Goal: Task Accomplishment & Management: Manage account settings

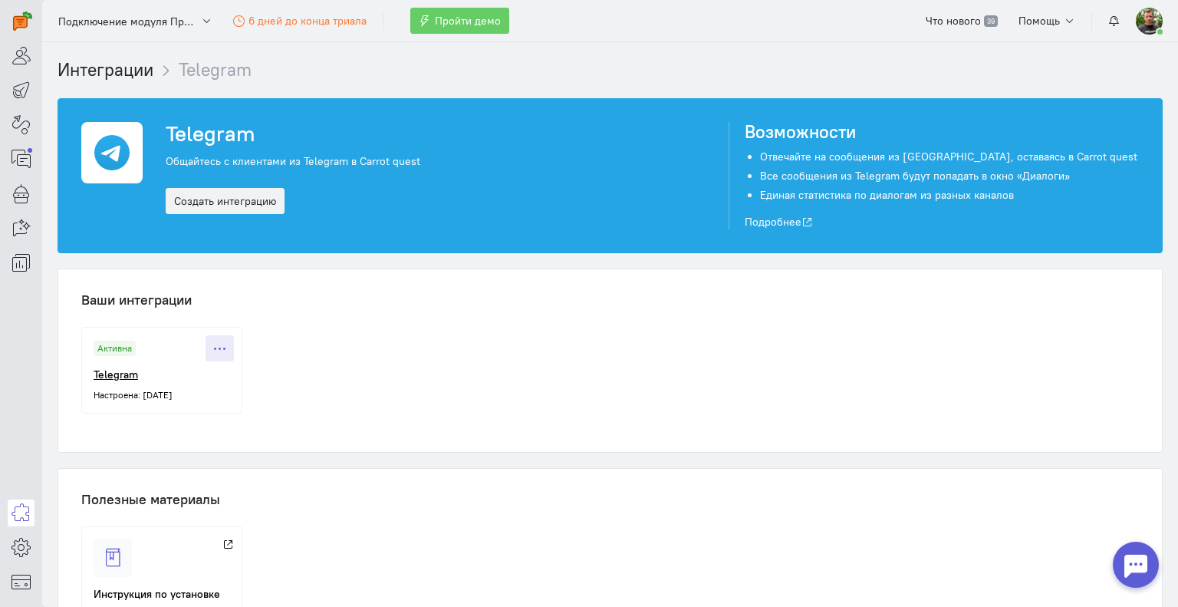
click at [219, 349] on icon at bounding box center [220, 349] width 12 height 12
click at [187, 385] on span "Приостановить" at bounding box center [177, 380] width 75 height 14
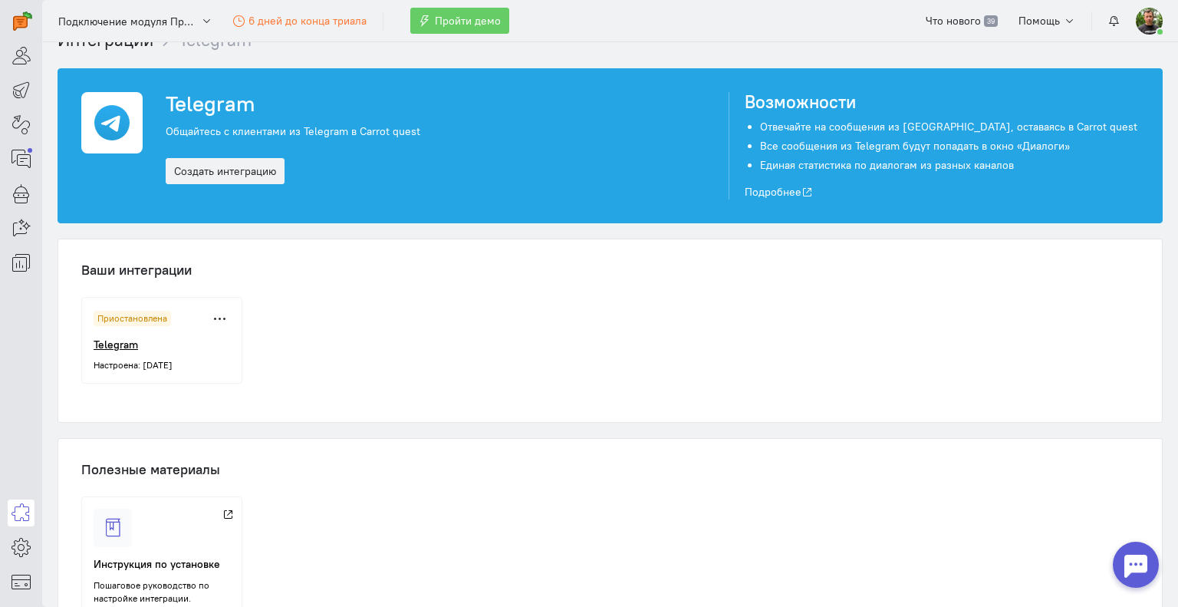
scroll to position [77, 0]
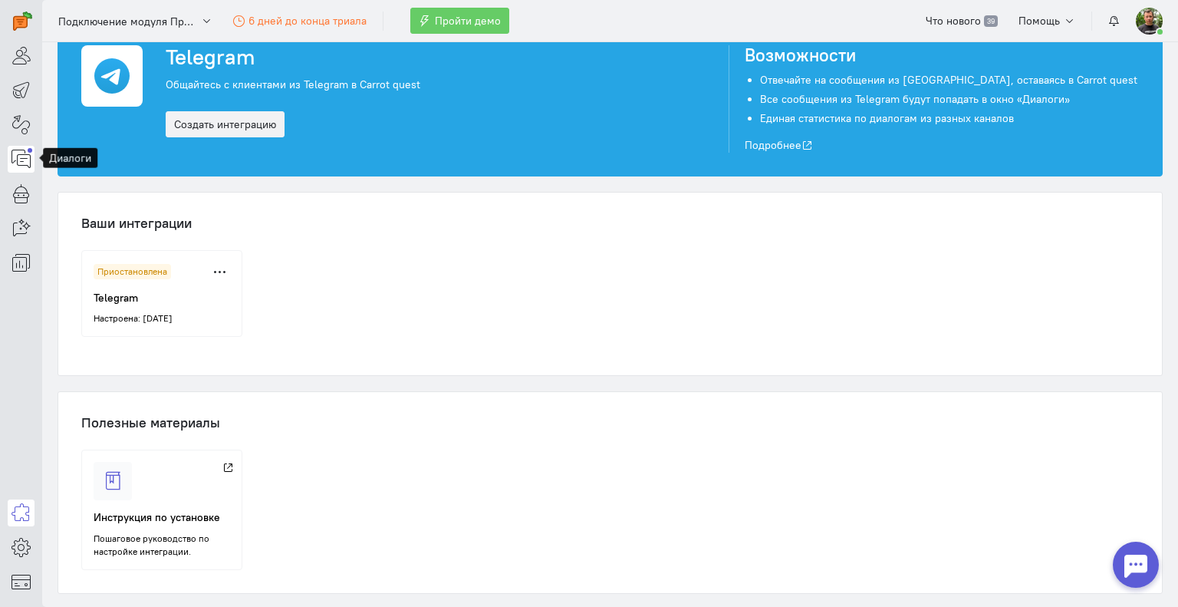
click at [18, 153] on icon at bounding box center [21, 159] width 19 height 18
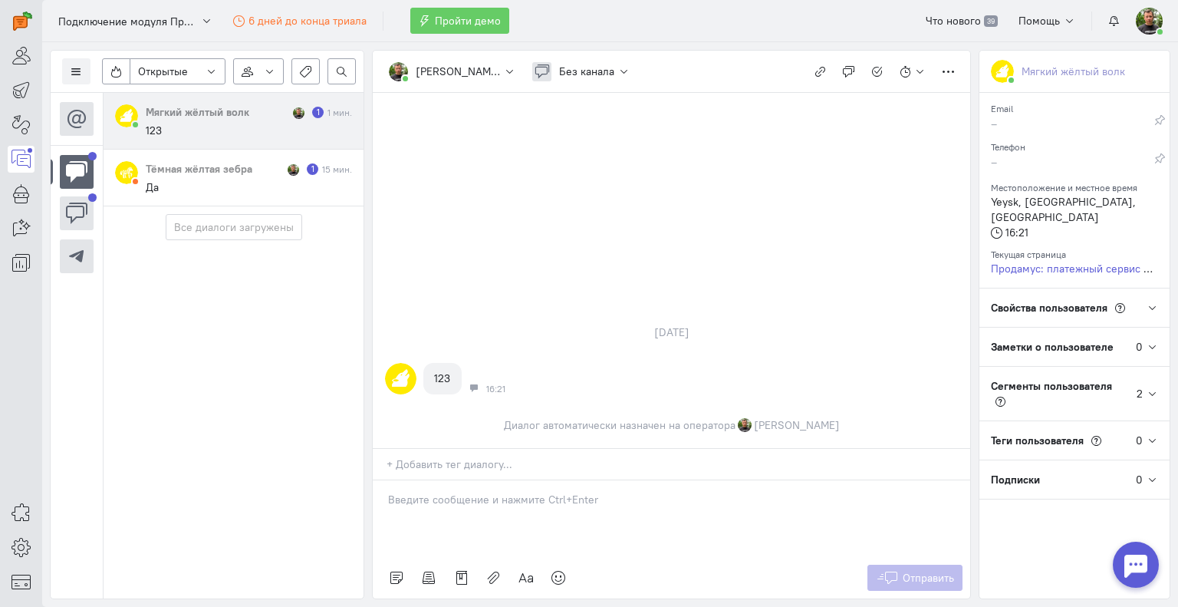
click at [1145, 560] on div at bounding box center [1136, 564] width 46 height 46
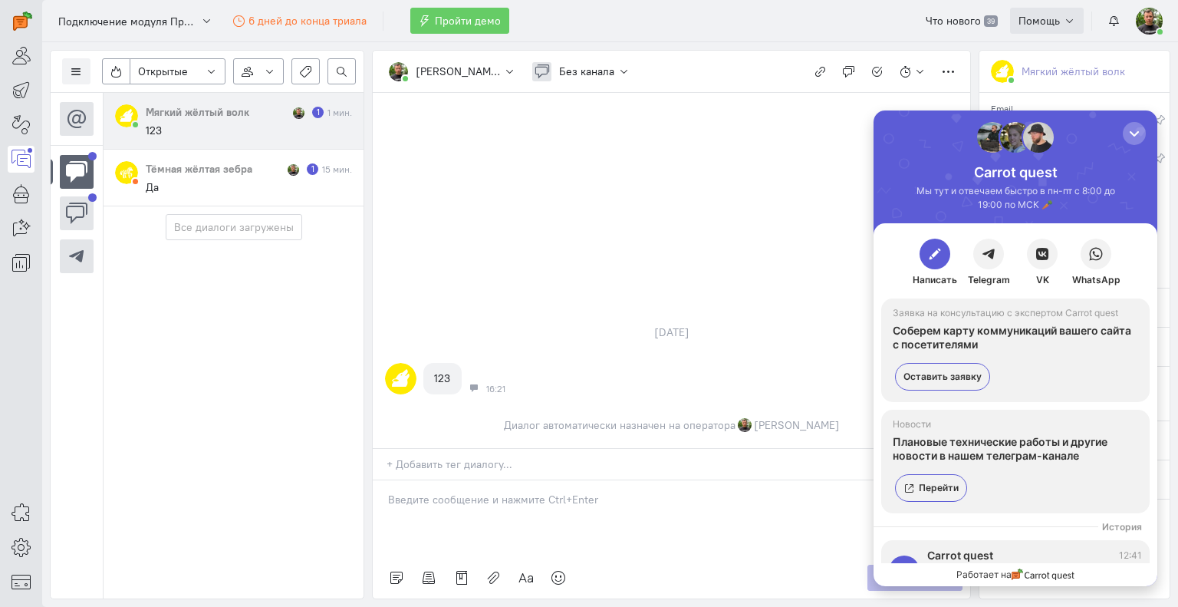
click at [1042, 16] on span "Помощь" at bounding box center [1038, 21] width 41 height 14
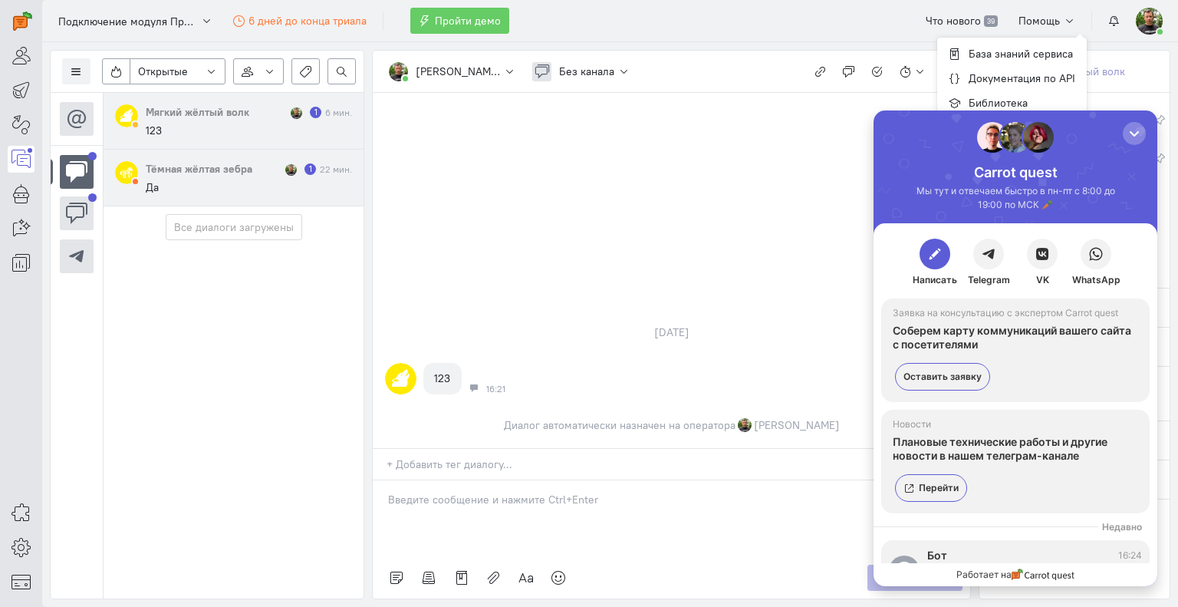
click at [212, 181] on cq-message "Да" at bounding box center [249, 187] width 206 height 14
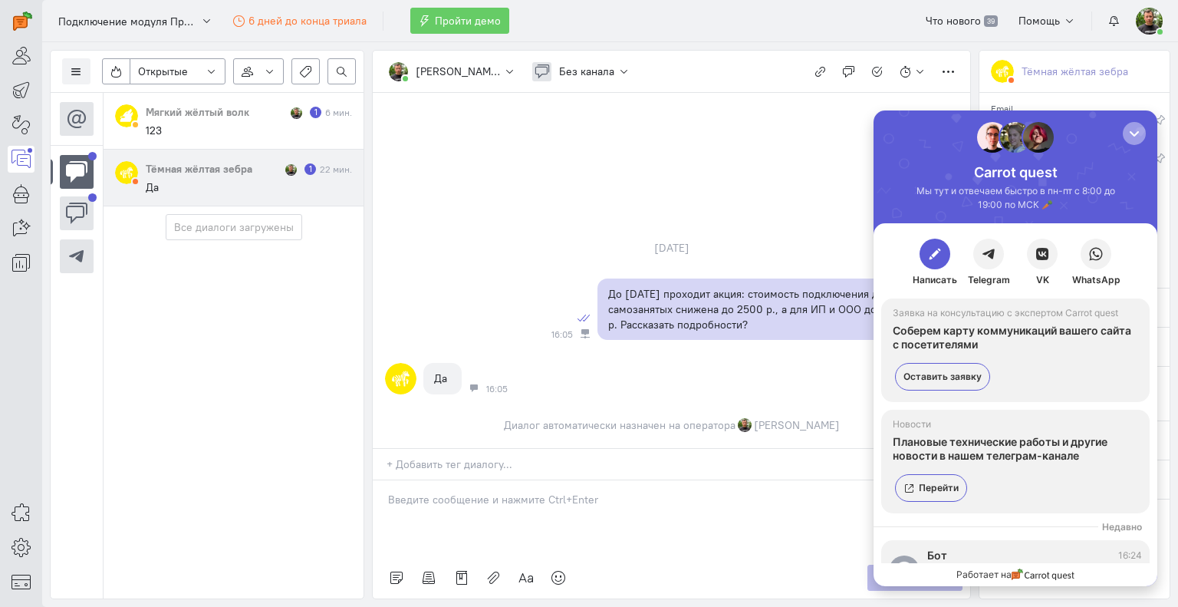
click at [1132, 134] on div "button" at bounding box center [1133, 133] width 15 height 15
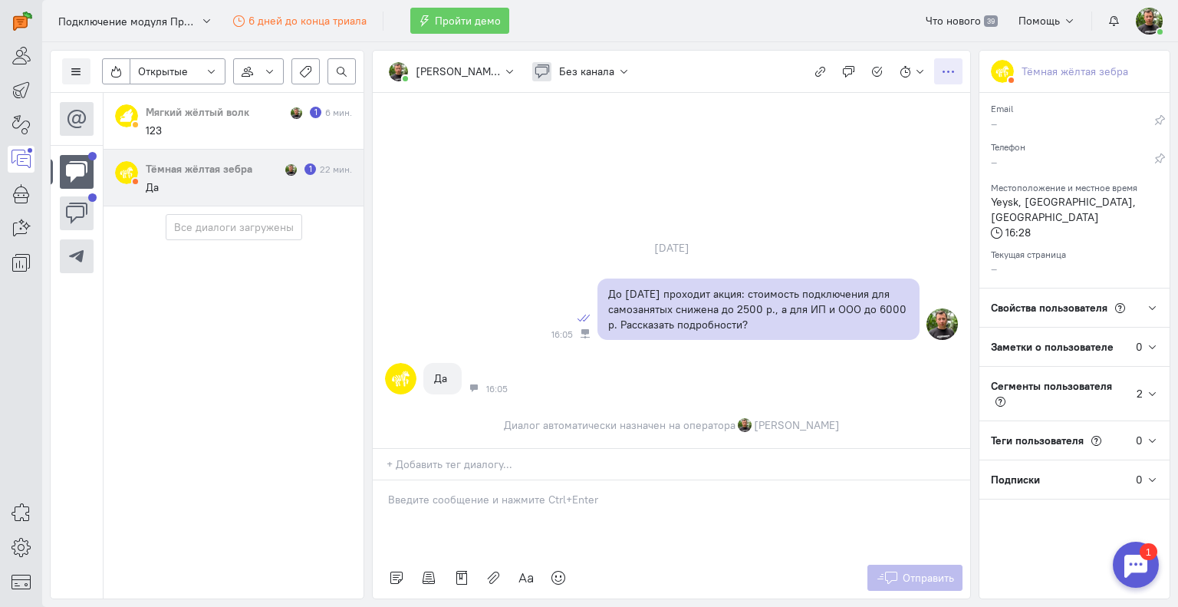
click at [959, 72] on button "button" at bounding box center [948, 71] width 28 height 26
click at [575, 166] on div "[DATE] До [DATE] проходит акция: стоимость подключения для самозанятых снижена …" at bounding box center [671, 270] width 597 height 355
click at [76, 256] on icon at bounding box center [76, 256] width 23 height 23
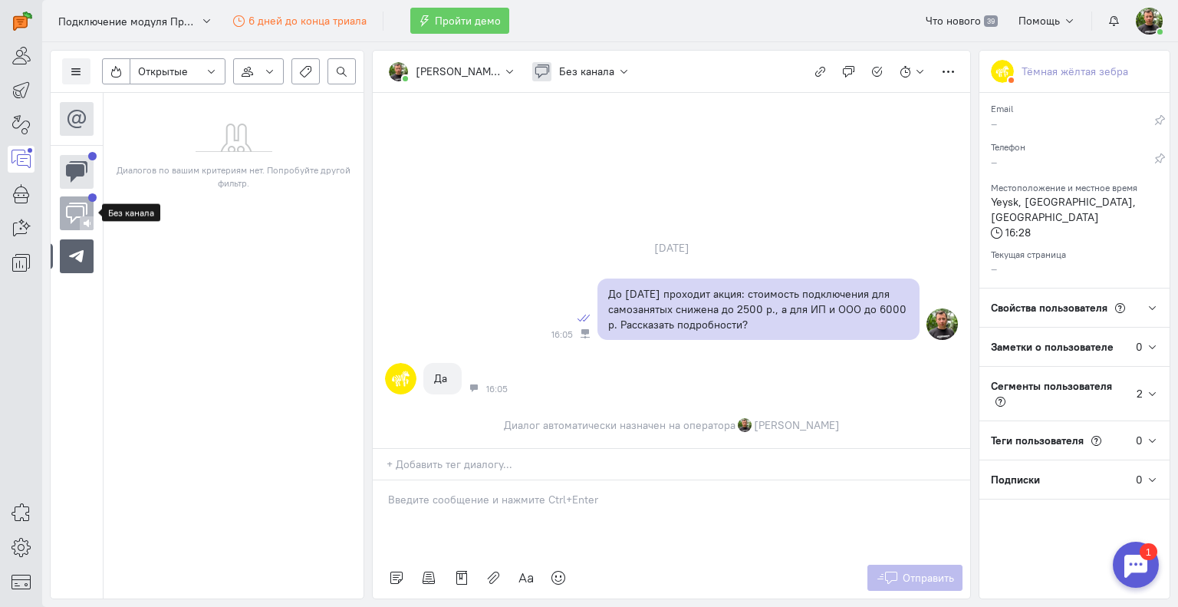
click at [73, 217] on icon at bounding box center [76, 213] width 23 height 23
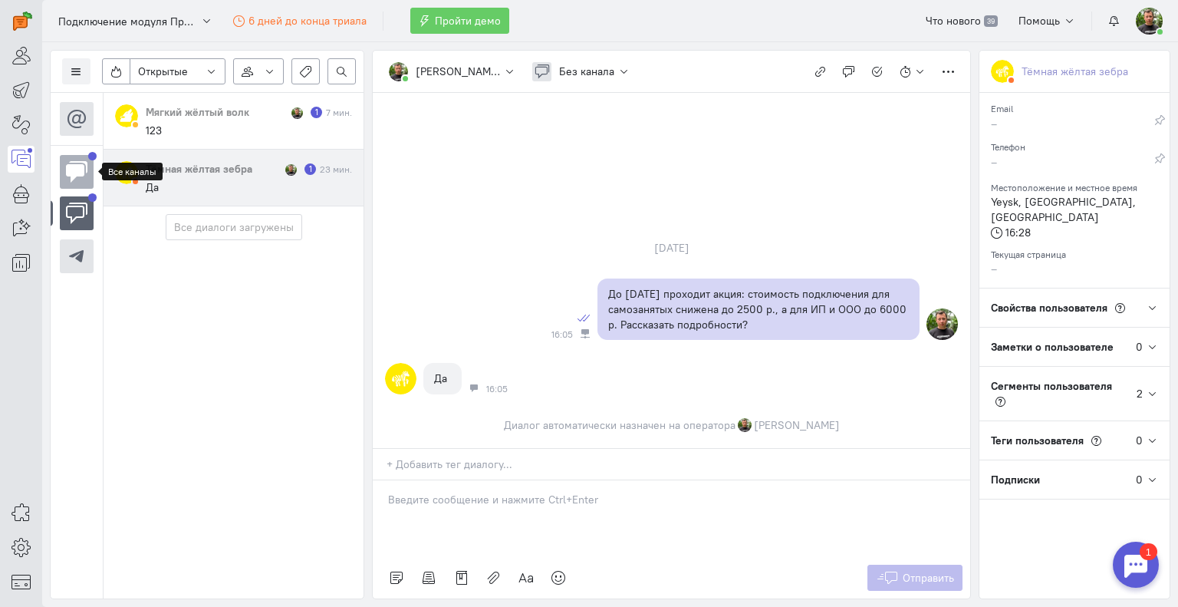
click at [74, 176] on icon at bounding box center [76, 171] width 23 height 23
click at [62, 219] on cq-channel-icon at bounding box center [77, 213] width 34 height 34
click at [60, 221] on cq-channel-icon at bounding box center [77, 213] width 34 height 34
click at [85, 223] on img at bounding box center [87, 223] width 8 height 8
click at [86, 220] on img at bounding box center [87, 223] width 8 height 8
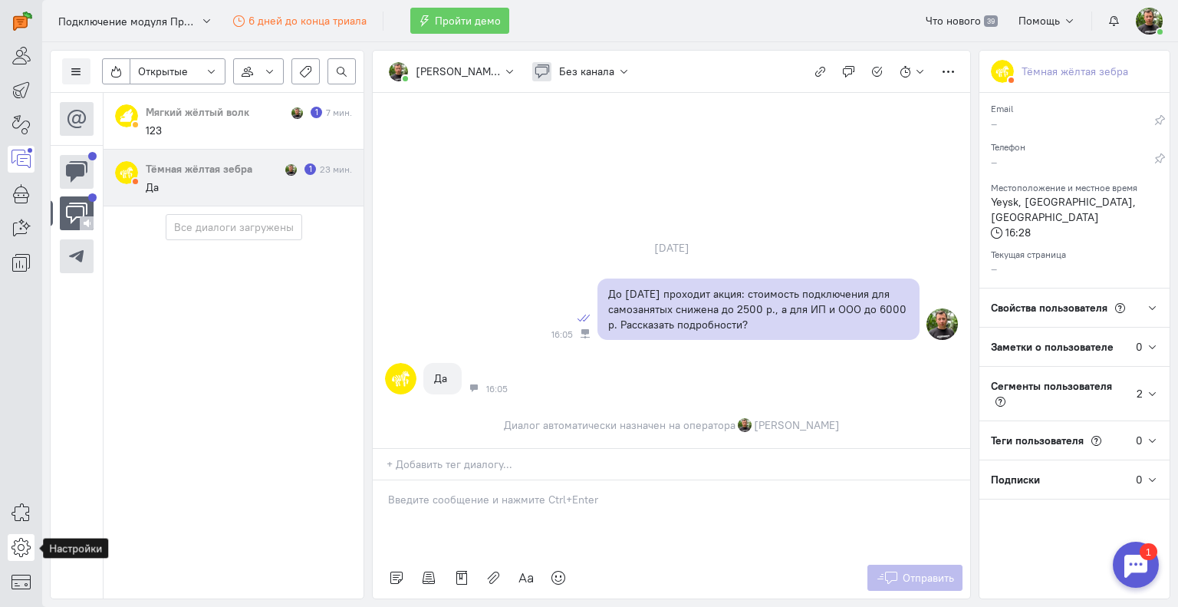
click at [21, 544] on icon at bounding box center [21, 547] width 19 height 18
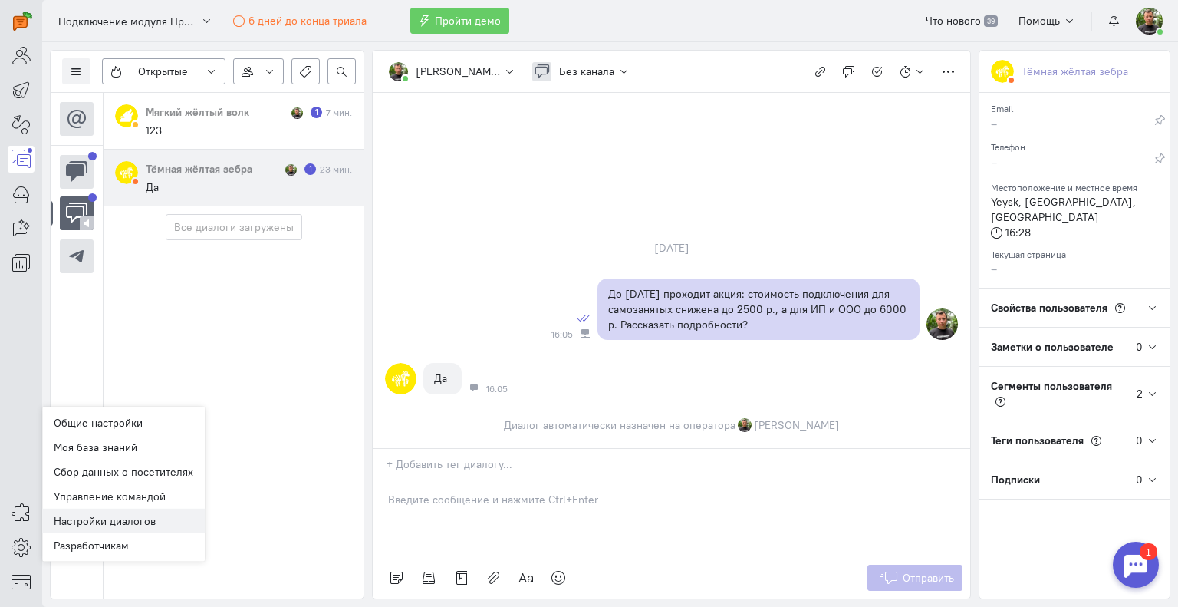
click at [129, 521] on link "Настройки диалогов New" at bounding box center [123, 520] width 163 height 25
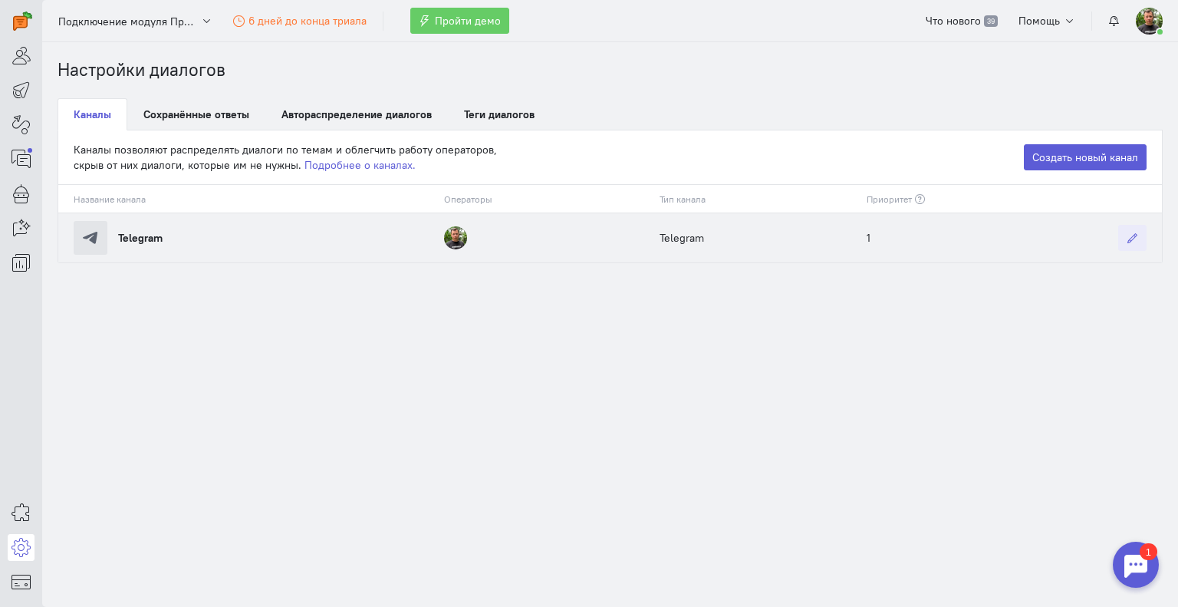
click at [1135, 237] on icon at bounding box center [1132, 238] width 12 height 12
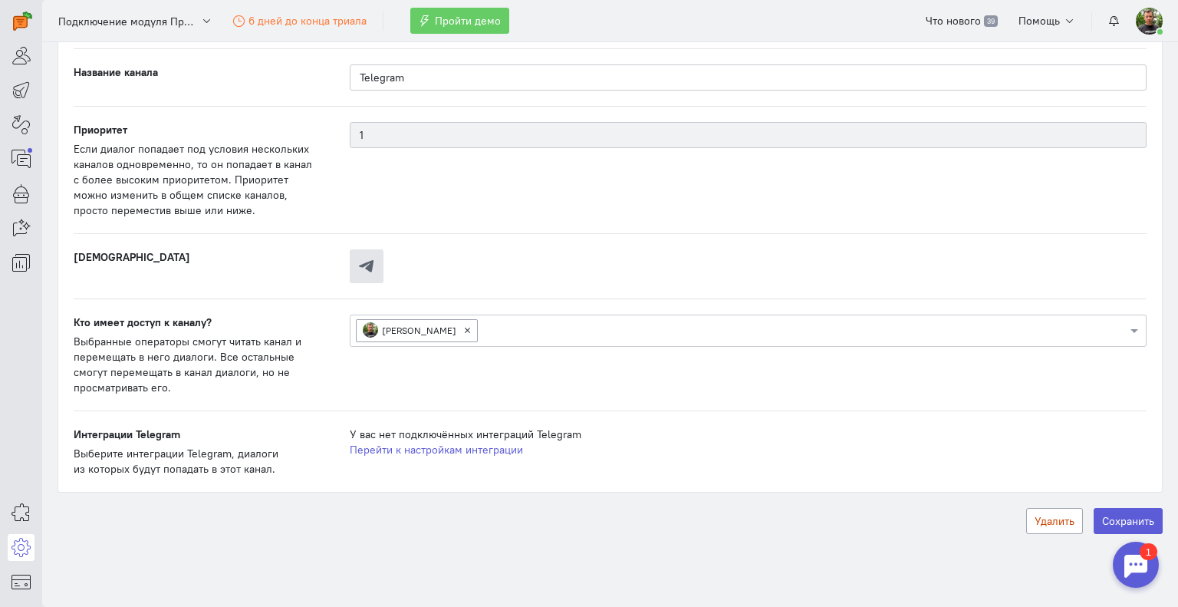
scroll to position [156, 0]
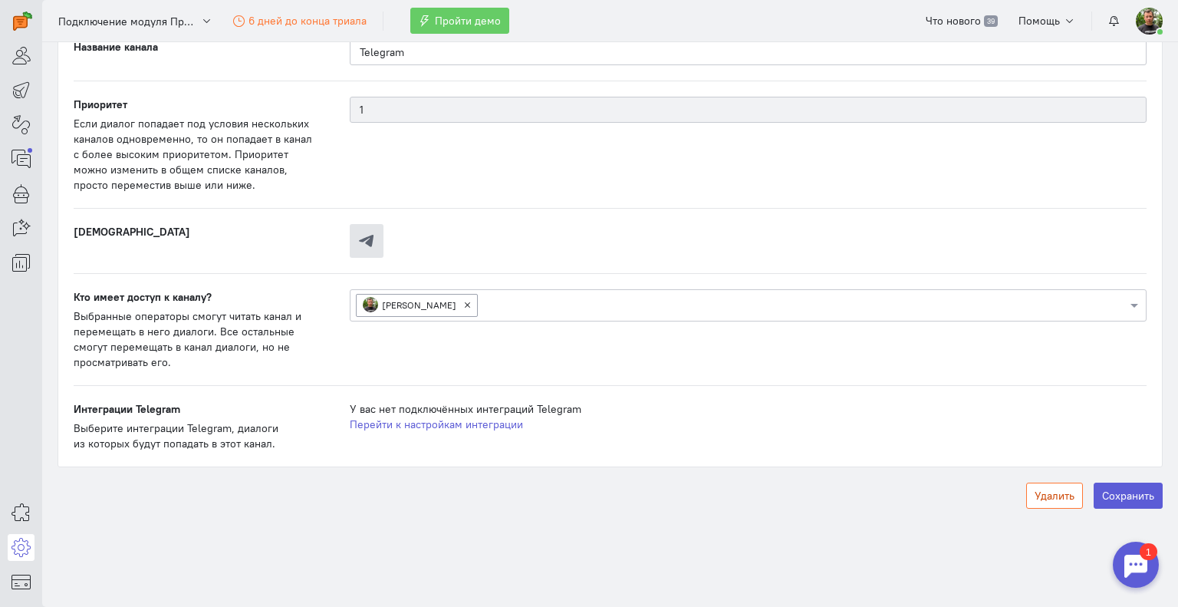
click at [1028, 488] on button "Удалить" at bounding box center [1054, 495] width 57 height 26
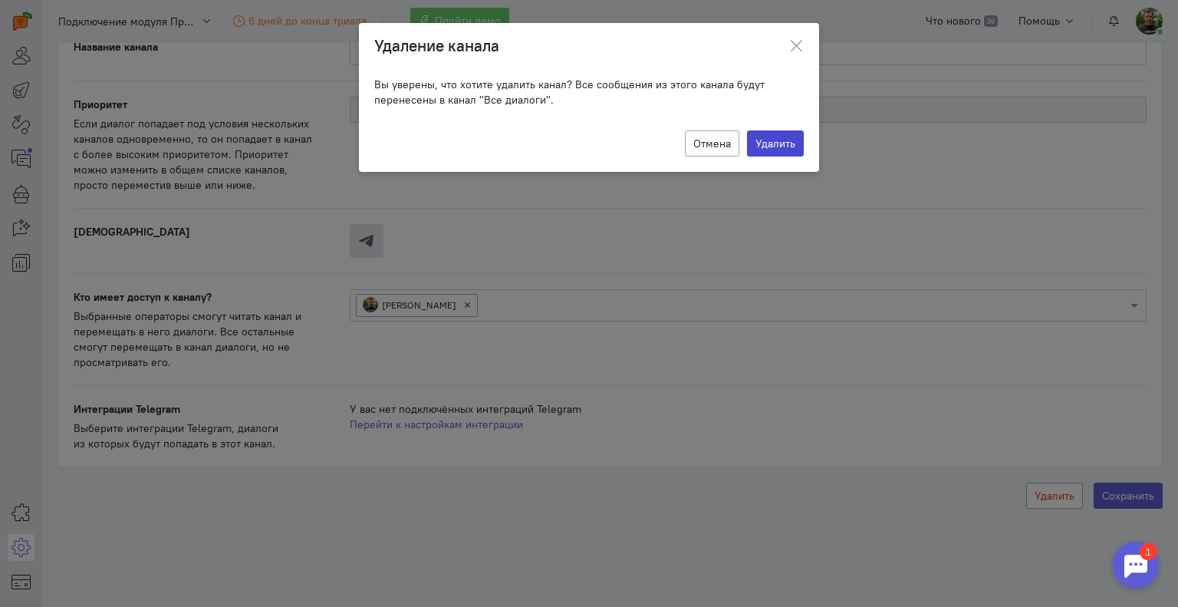
click at [768, 142] on button "Удалить" at bounding box center [775, 143] width 57 height 26
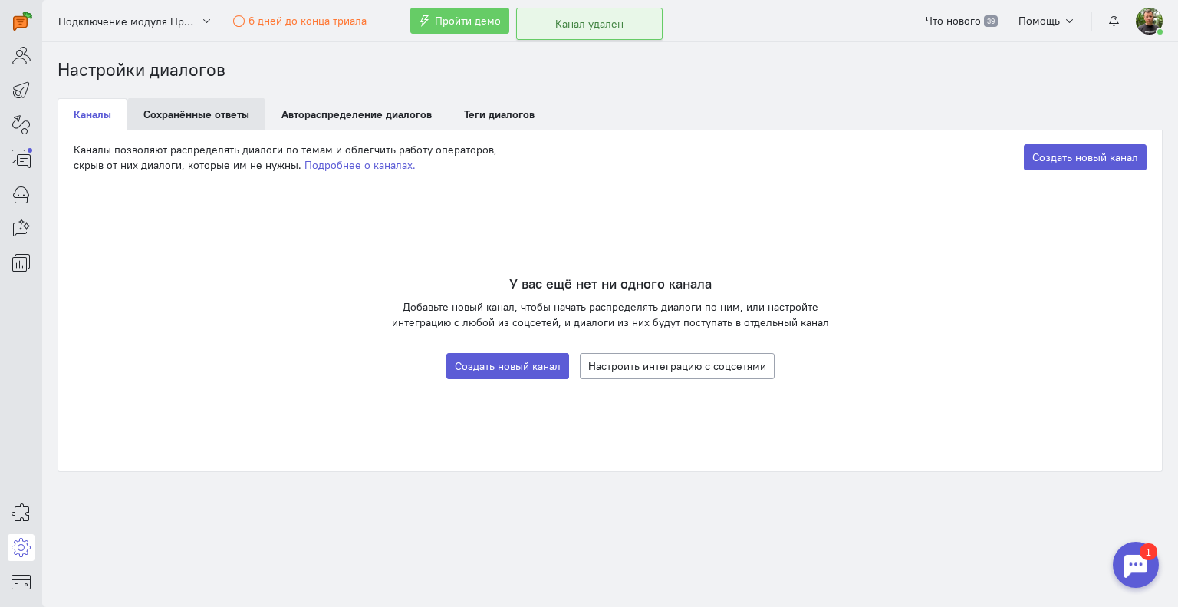
click at [208, 110] on link "Сохранённые ответы" at bounding box center [196, 114] width 138 height 32
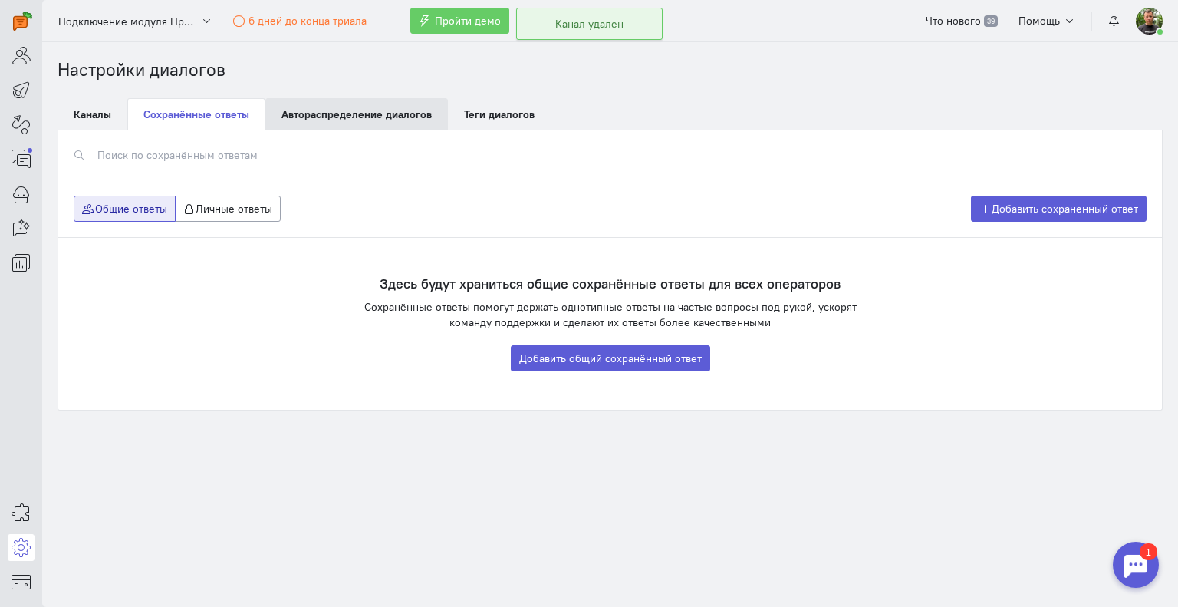
click at [316, 113] on link "Автораспределение диалогов Beta" at bounding box center [356, 114] width 183 height 32
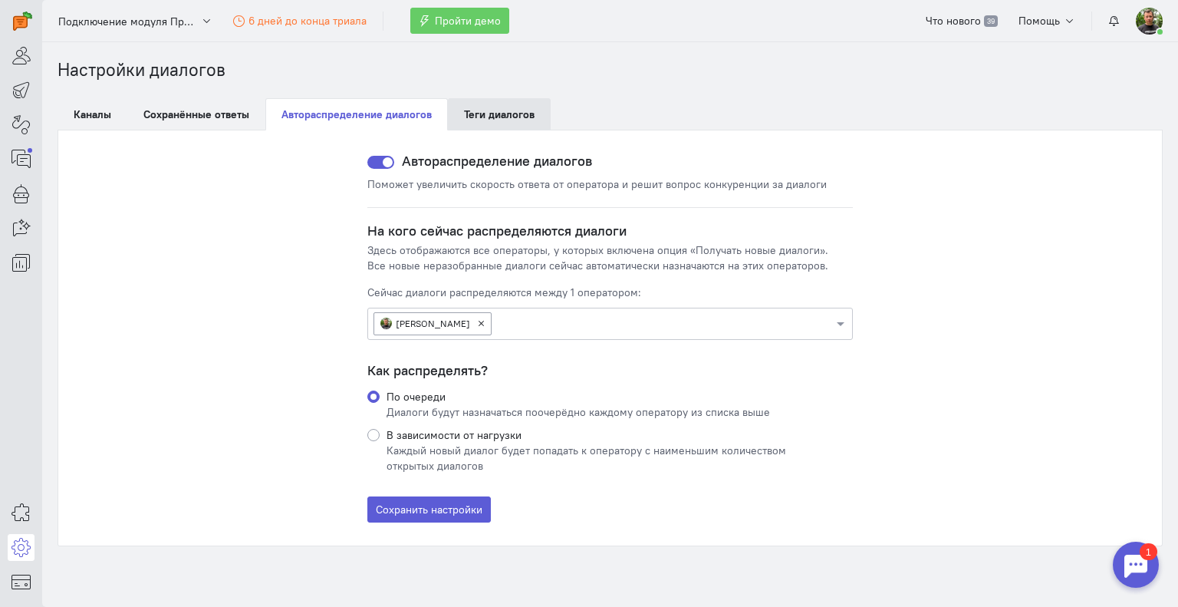
click at [490, 119] on link "Теги диалогов" at bounding box center [499, 114] width 103 height 32
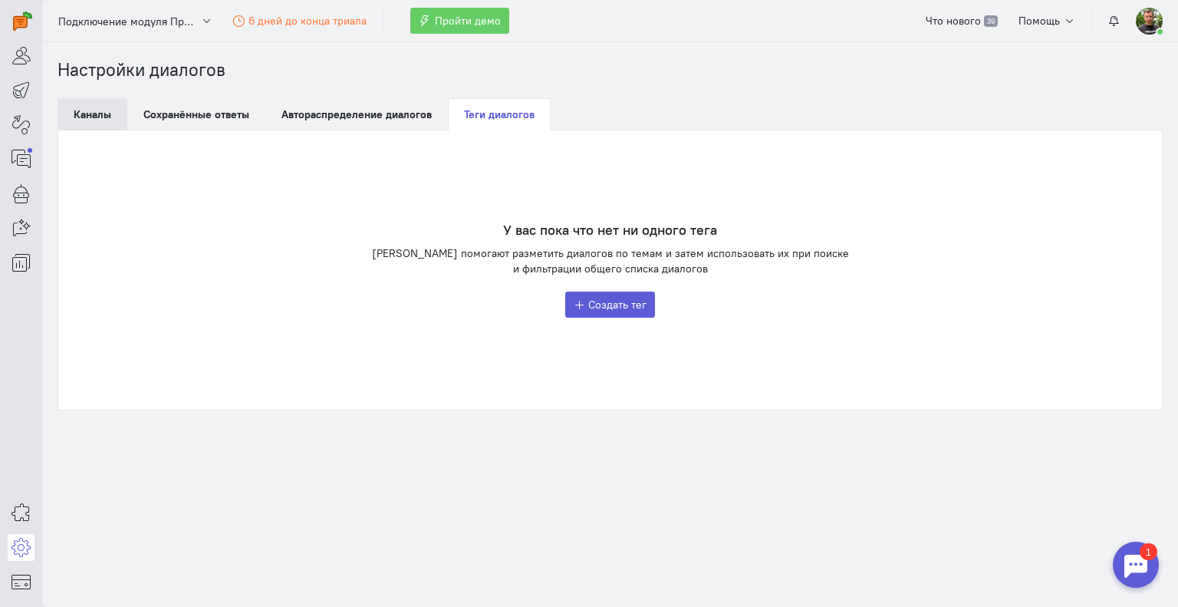
click at [84, 110] on link "Каналы" at bounding box center [93, 114] width 70 height 32
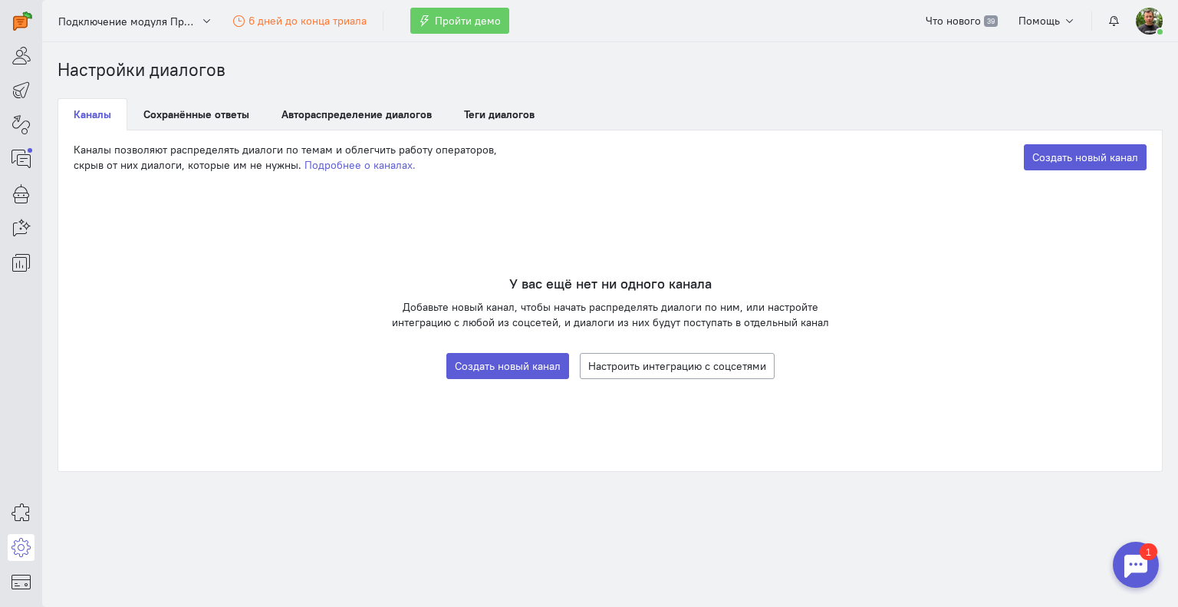
click at [1166, 576] on div "1" at bounding box center [1135, 564] width 61 height 61
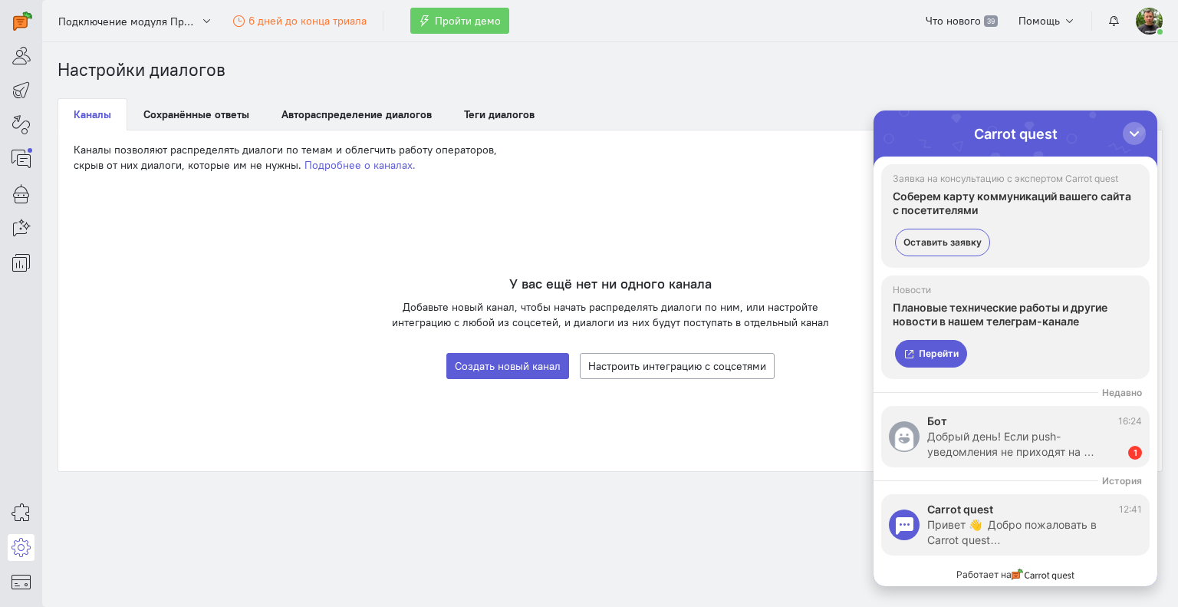
scroll to position [67, 0]
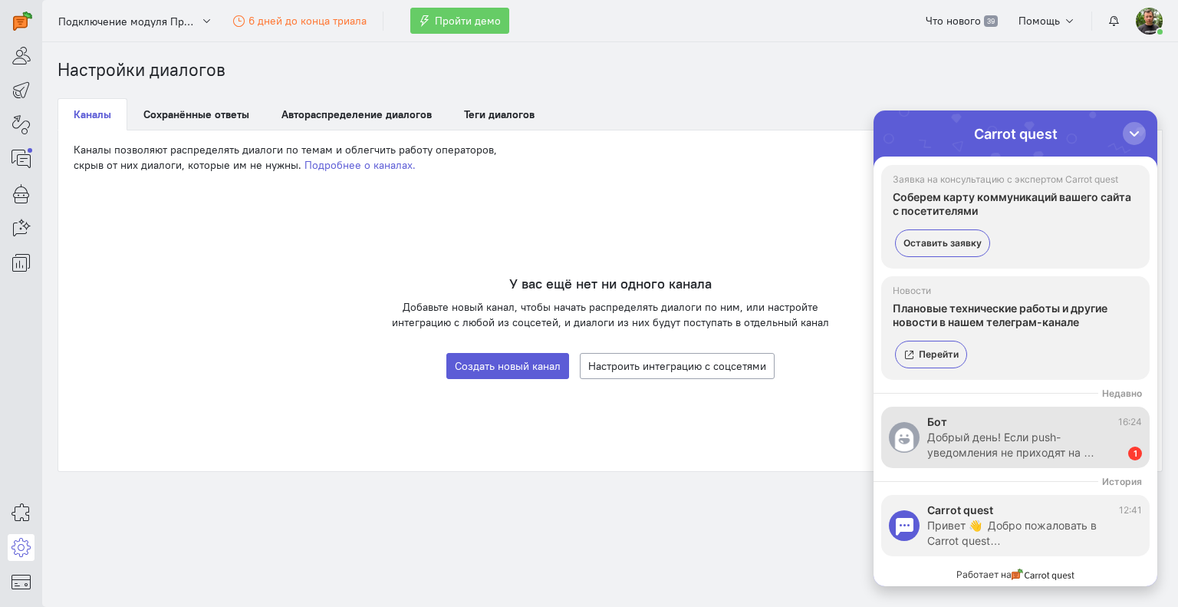
click at [1049, 418] on div "Бот 16:24" at bounding box center [1034, 421] width 215 height 15
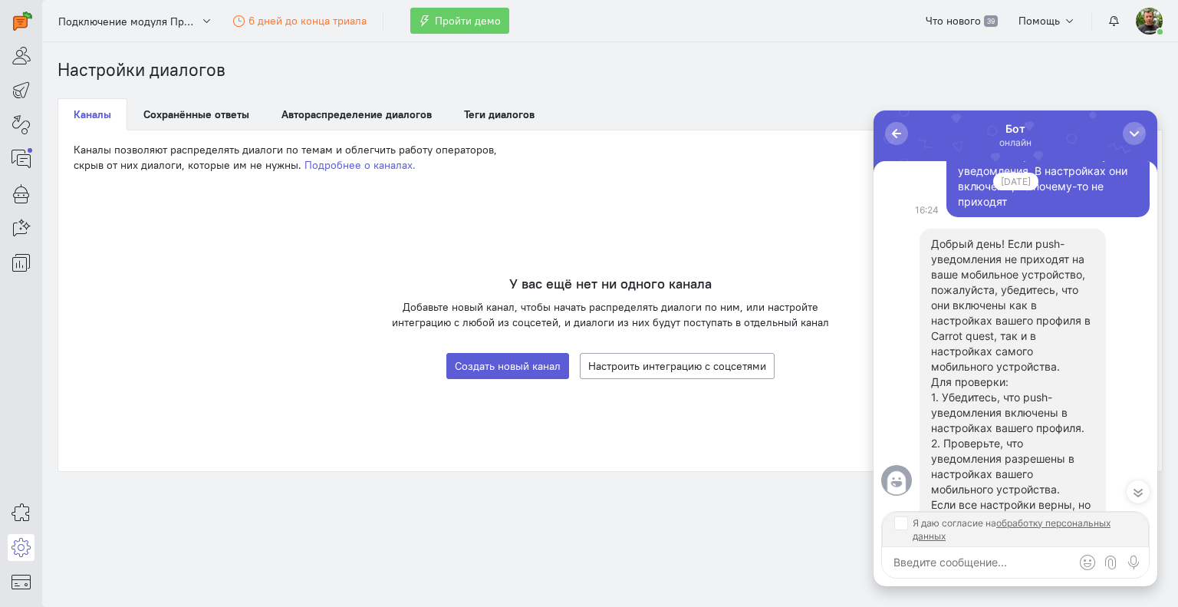
scroll to position [-460, 0]
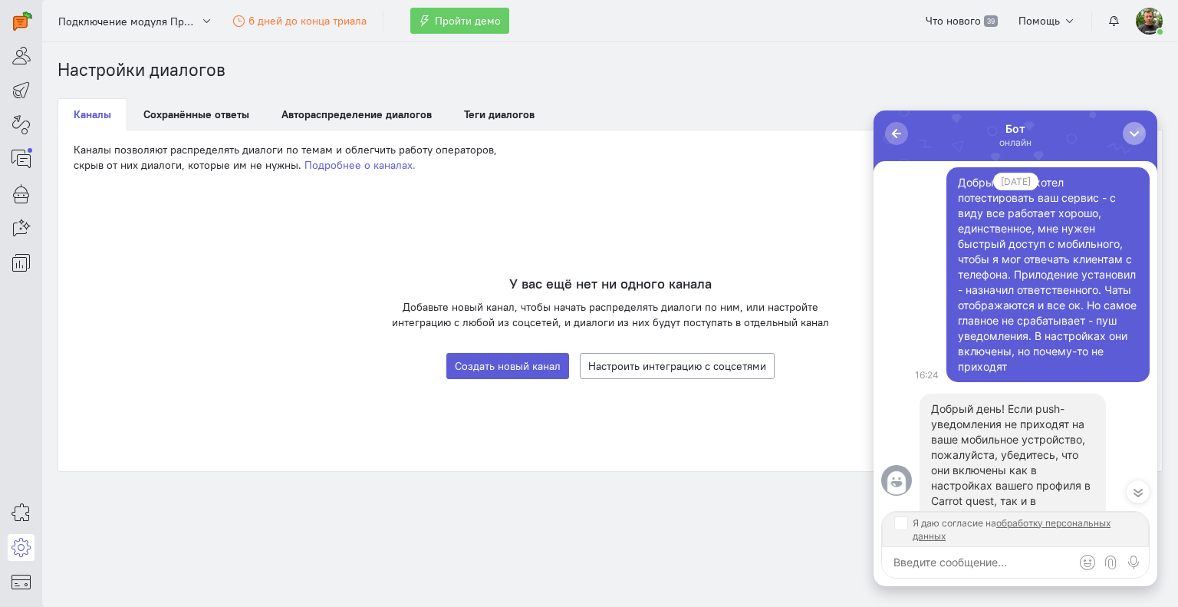
click at [1137, 131] on div "button" at bounding box center [1133, 133] width 15 height 15
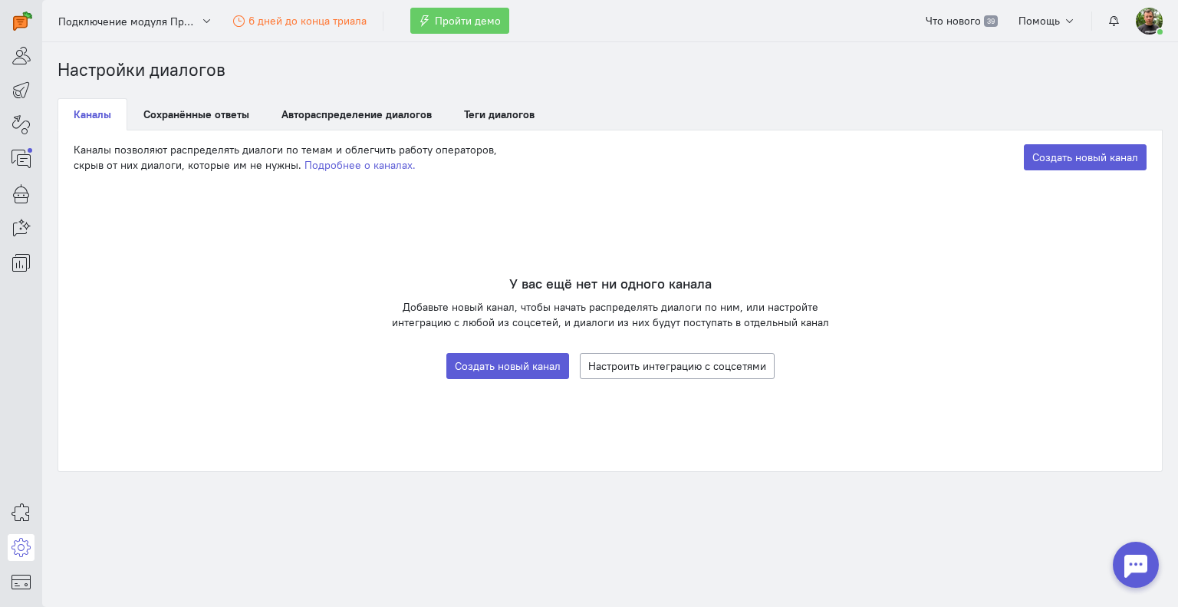
scroll to position [0, 0]
click at [21, 163] on icon at bounding box center [21, 159] width 19 height 18
